Goal: Use online tool/utility: Utilize a website feature to perform a specific function

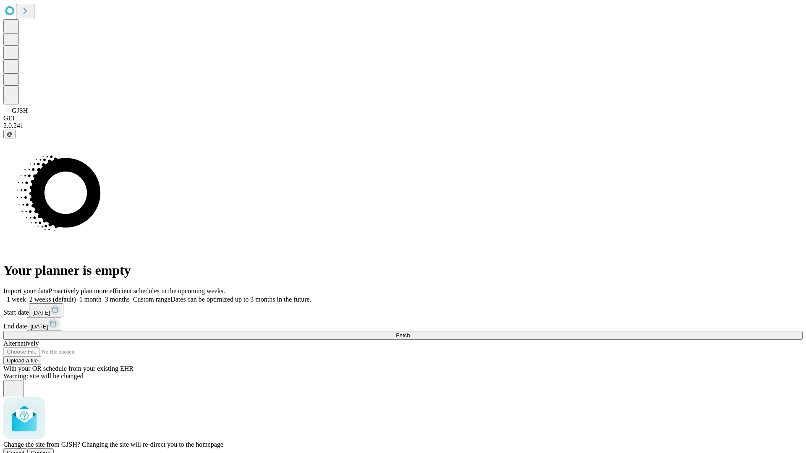
click at [51, 450] on span "Confirm" at bounding box center [41, 453] width 20 height 6
click at [26, 296] on label "1 week" at bounding box center [14, 299] width 23 height 7
click at [410, 332] on span "Fetch" at bounding box center [403, 335] width 14 height 6
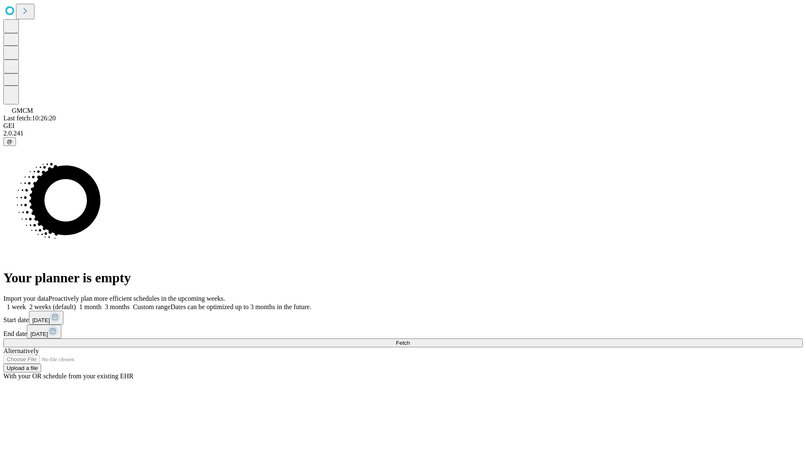
click at [410, 340] on span "Fetch" at bounding box center [403, 343] width 14 height 6
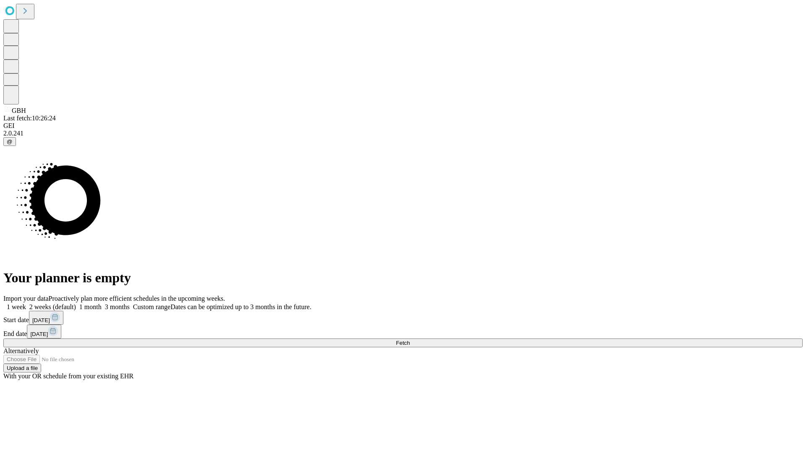
click at [26, 303] on label "1 week" at bounding box center [14, 306] width 23 height 7
click at [410, 340] on span "Fetch" at bounding box center [403, 343] width 14 height 6
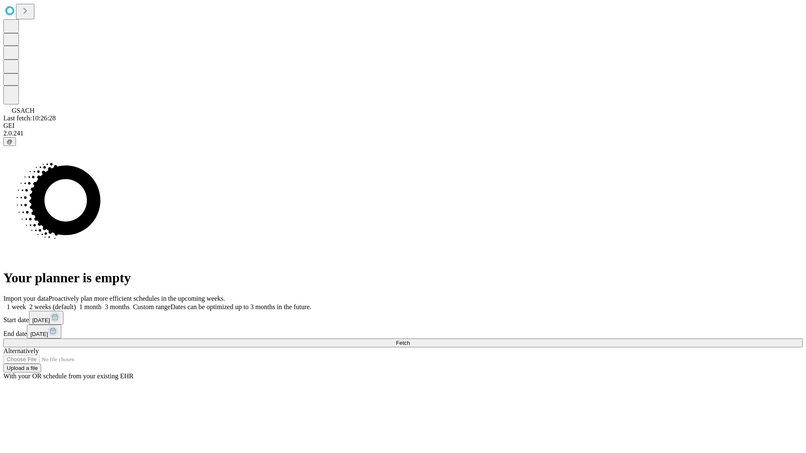
click at [26, 303] on label "1 week" at bounding box center [14, 306] width 23 height 7
click at [410, 340] on span "Fetch" at bounding box center [403, 343] width 14 height 6
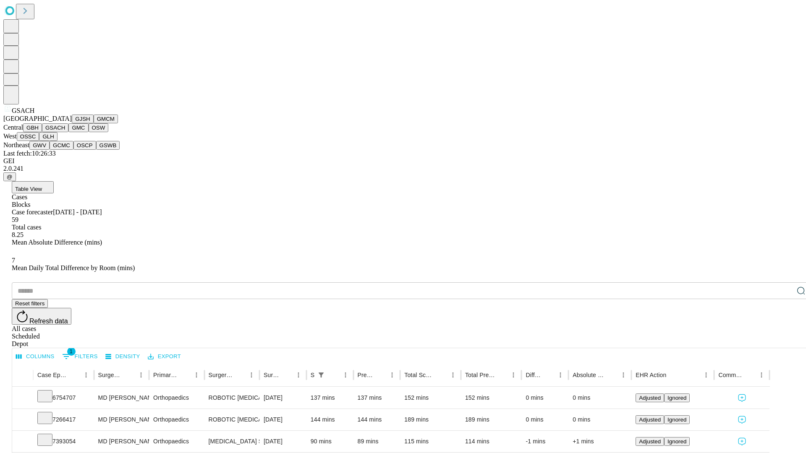
click at [68, 132] on button "GMC" at bounding box center [78, 127] width 20 height 9
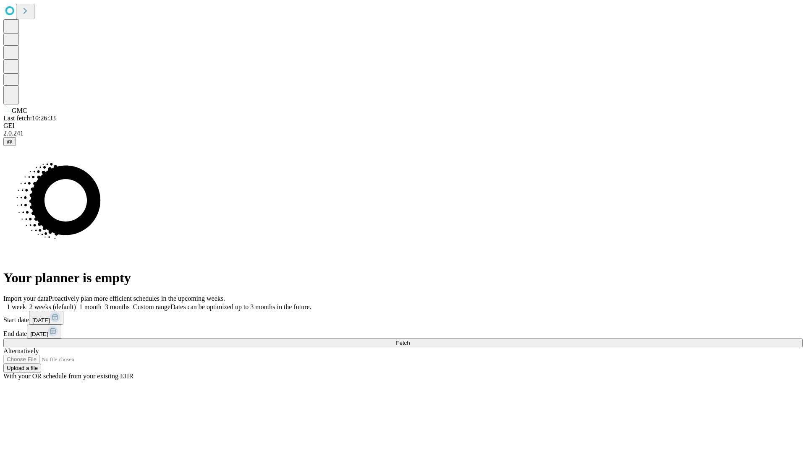
click at [26, 303] on label "1 week" at bounding box center [14, 306] width 23 height 7
click at [410, 340] on span "Fetch" at bounding box center [403, 343] width 14 height 6
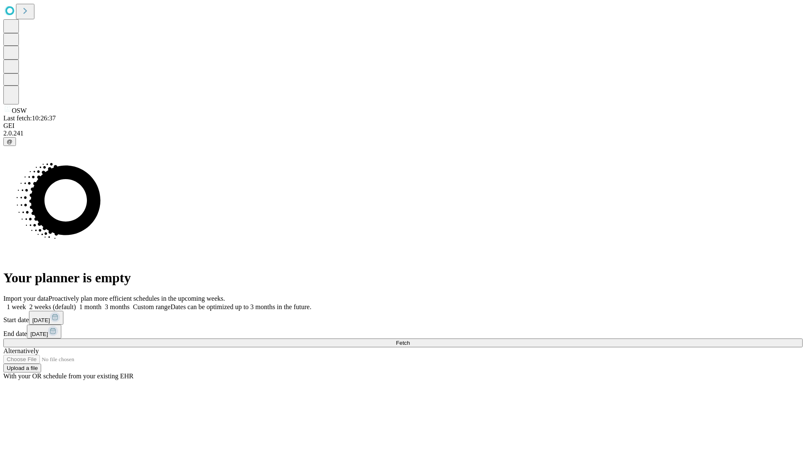
click at [26, 303] on label "1 week" at bounding box center [14, 306] width 23 height 7
click at [410, 340] on span "Fetch" at bounding box center [403, 343] width 14 height 6
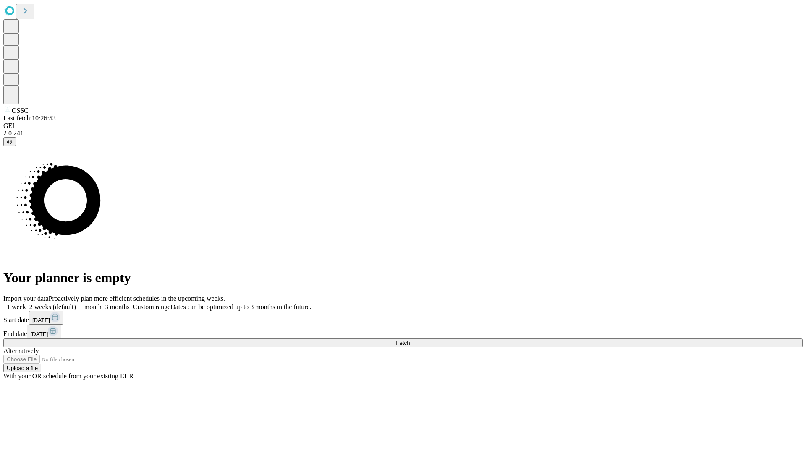
click at [26, 303] on label "1 week" at bounding box center [14, 306] width 23 height 7
click at [410, 340] on span "Fetch" at bounding box center [403, 343] width 14 height 6
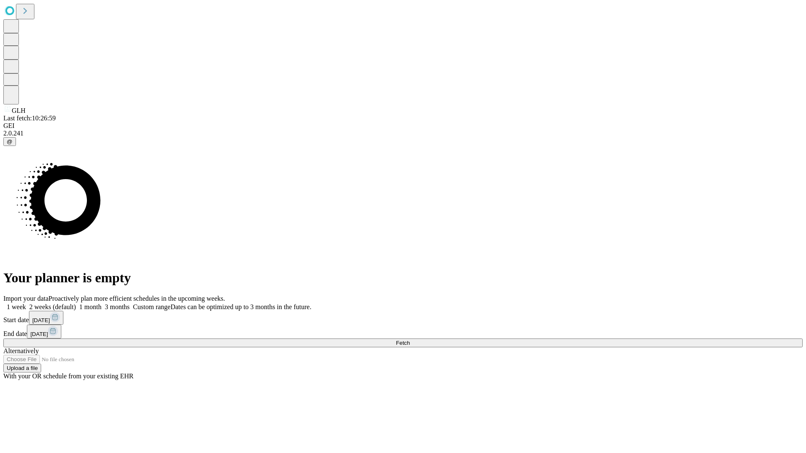
click at [26, 303] on label "1 week" at bounding box center [14, 306] width 23 height 7
click at [410, 340] on span "Fetch" at bounding box center [403, 343] width 14 height 6
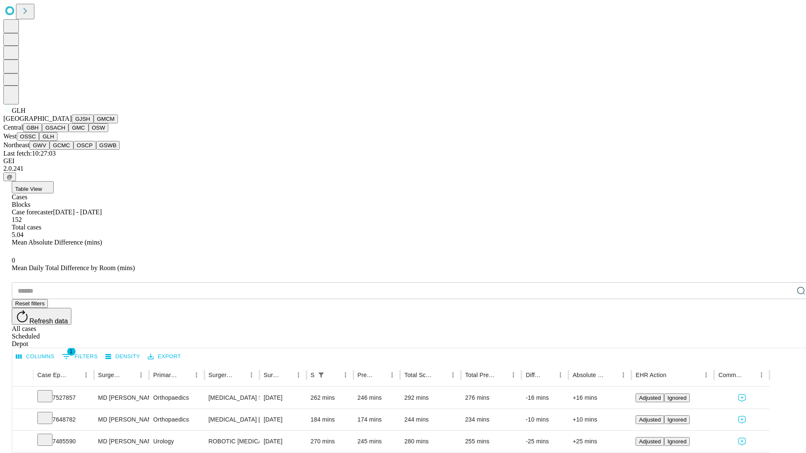
click at [50, 150] on button "GWV" at bounding box center [39, 145] width 20 height 9
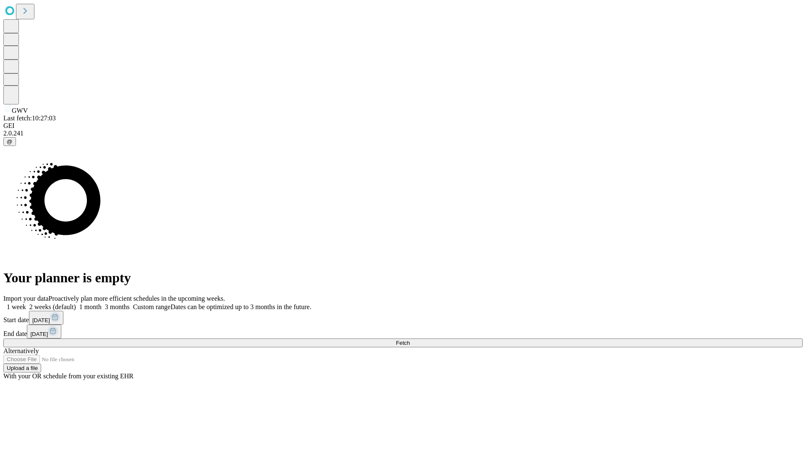
click at [26, 303] on label "1 week" at bounding box center [14, 306] width 23 height 7
click at [410, 340] on span "Fetch" at bounding box center [403, 343] width 14 height 6
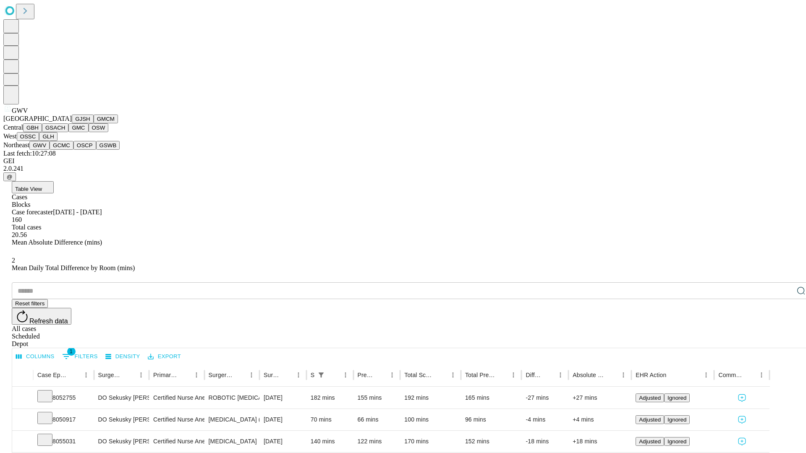
click at [65, 150] on button "GCMC" at bounding box center [62, 145] width 24 height 9
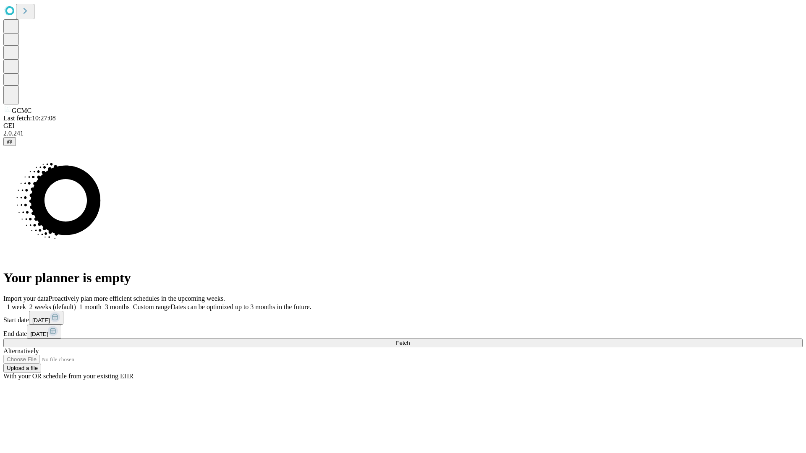
click at [26, 303] on label "1 week" at bounding box center [14, 306] width 23 height 7
click at [410, 340] on span "Fetch" at bounding box center [403, 343] width 14 height 6
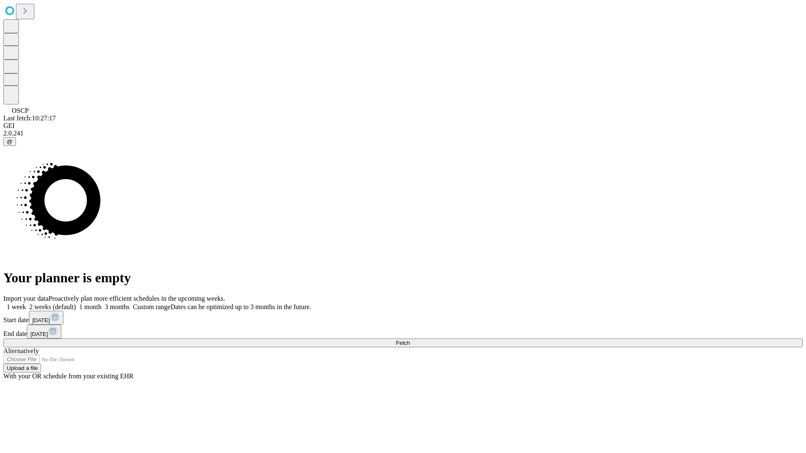
click at [410, 340] on span "Fetch" at bounding box center [403, 343] width 14 height 6
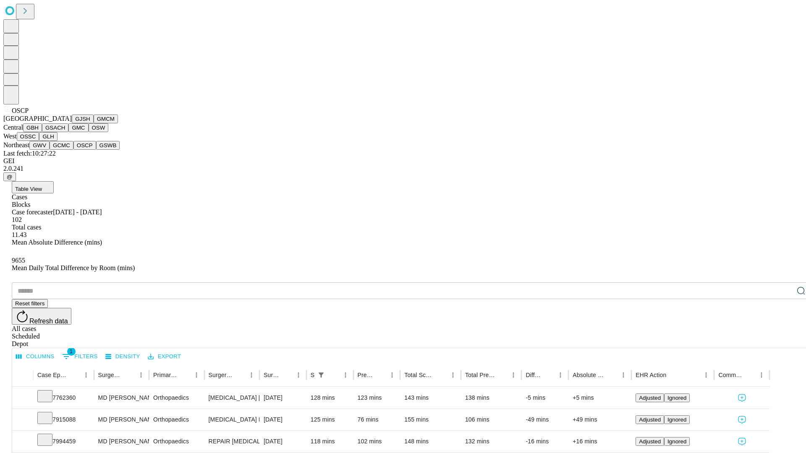
click at [96, 150] on button "GSWB" at bounding box center [108, 145] width 24 height 9
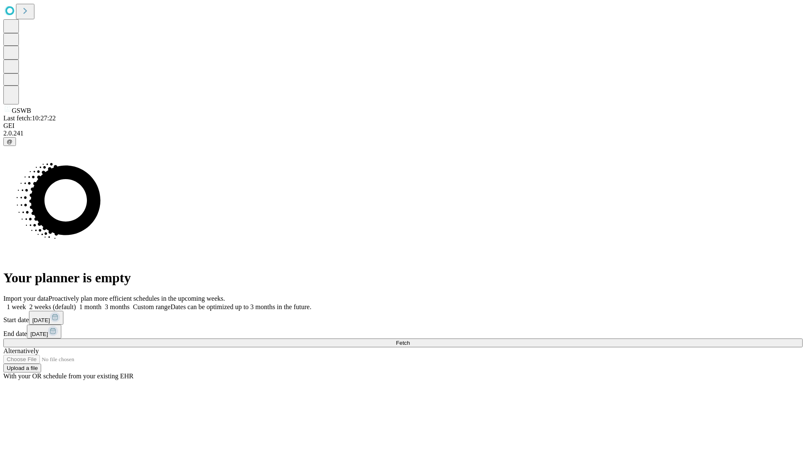
click at [410, 340] on span "Fetch" at bounding box center [403, 343] width 14 height 6
